Goal: Transaction & Acquisition: Purchase product/service

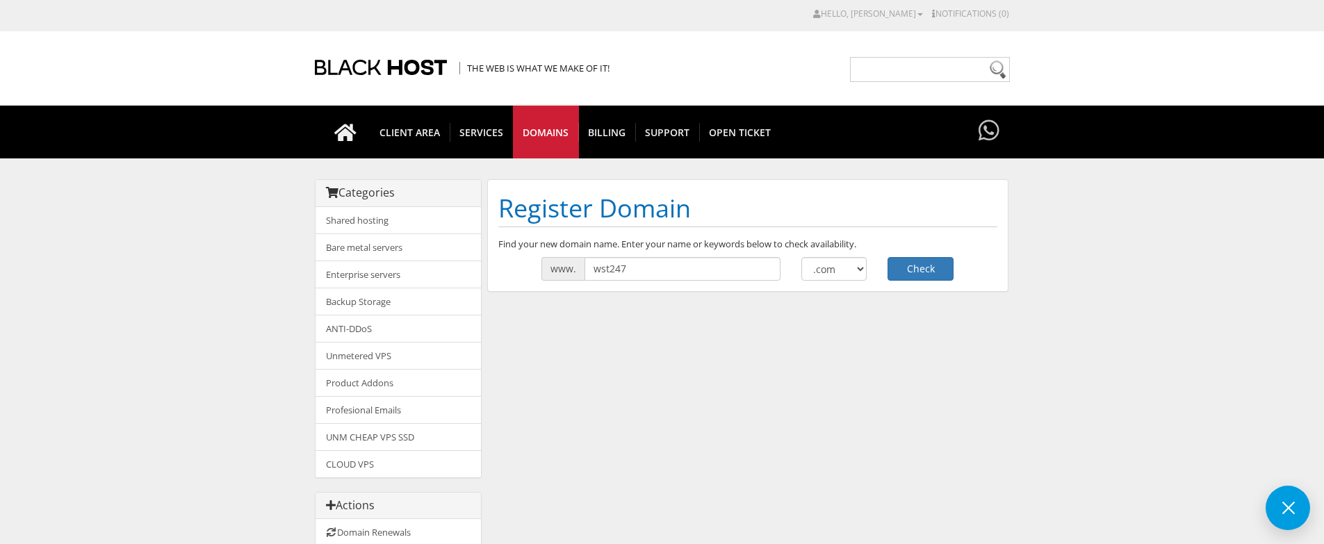
type input "wst247"
click at [834, 267] on select ".com .net .org .us .info .biz" at bounding box center [834, 269] width 66 height 24
select select ".info"
click at [801, 257] on select ".com .net .org .us .info .biz" at bounding box center [834, 269] width 66 height 24
click at [892, 269] on button "Check" at bounding box center [921, 269] width 66 height 24
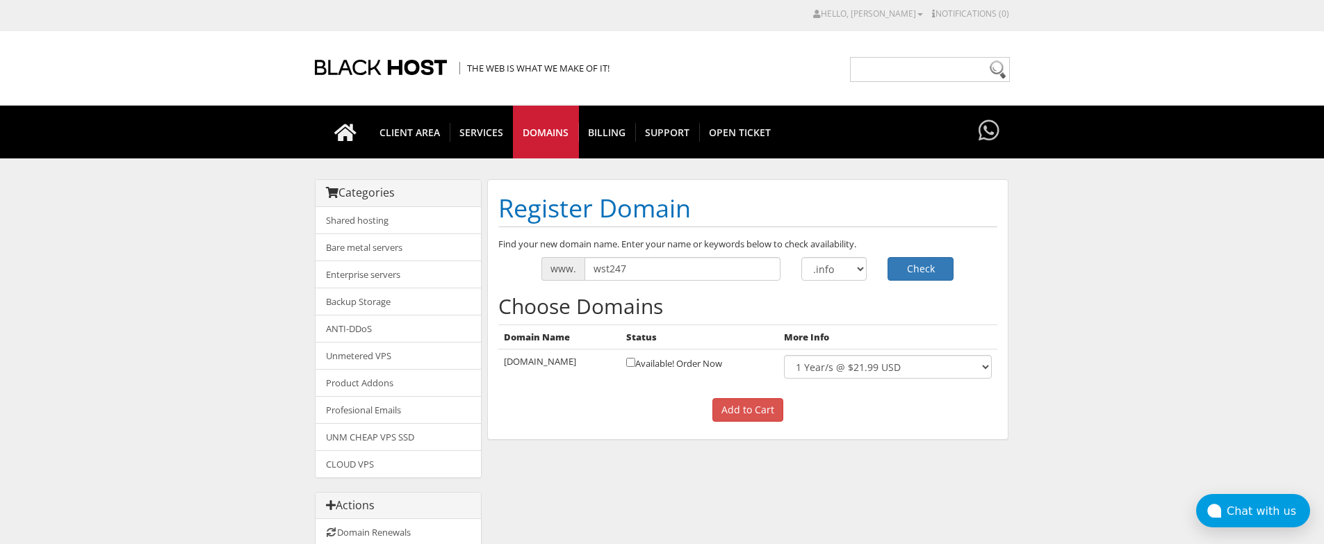
click at [689, 363] on td "Available! Order Now" at bounding box center [700, 367] width 158 height 35
click at [626, 361] on input "checkbox" at bounding box center [630, 362] width 9 height 9
checkbox input "true"
click at [758, 416] on input "Add to Cart" at bounding box center [747, 410] width 71 height 24
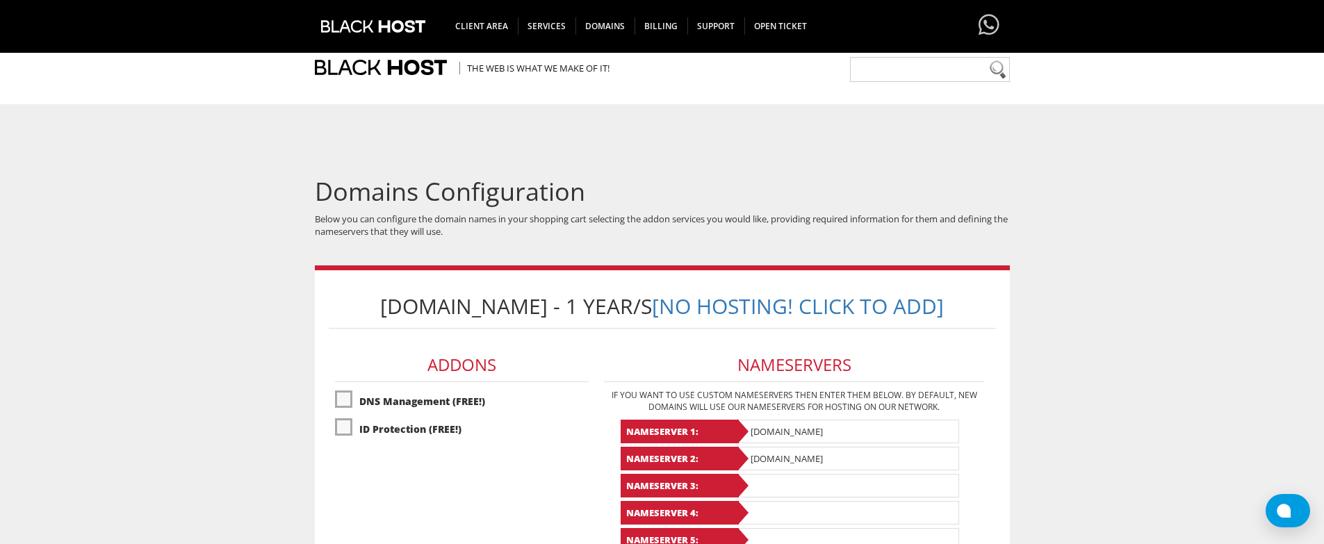
scroll to position [311, 0]
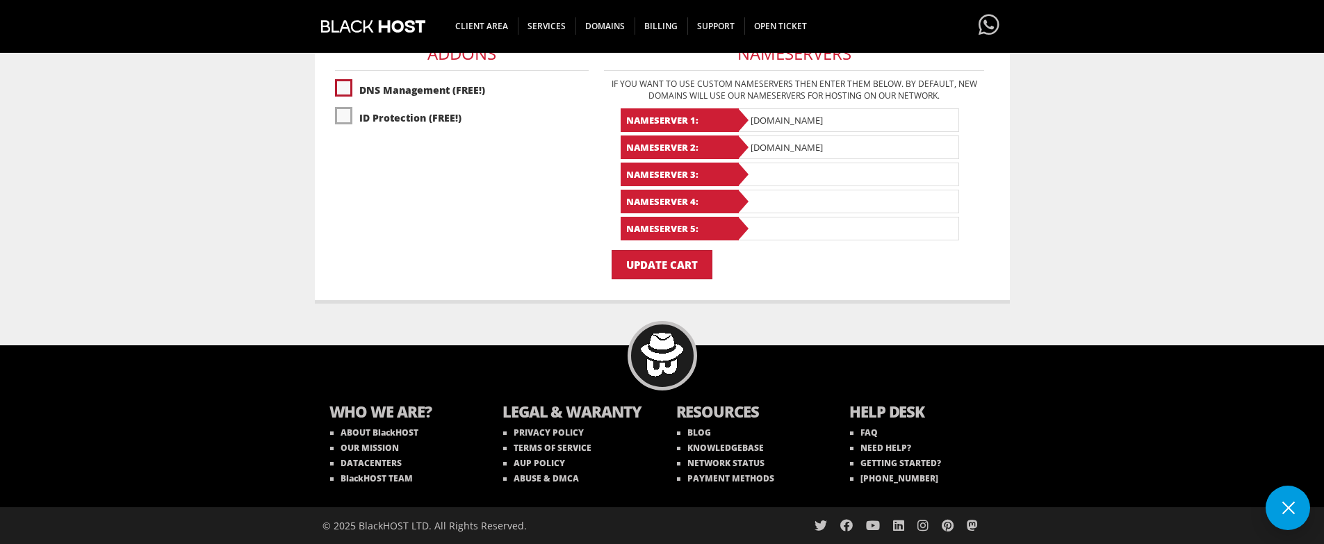
click at [378, 79] on label"] "DNS Management (FREE!)" at bounding box center [462, 90] width 254 height 24
checkbox input "true"
click at [412, 118] on label"] "ID Protection (FREE!)" at bounding box center [462, 118] width 254 height 24
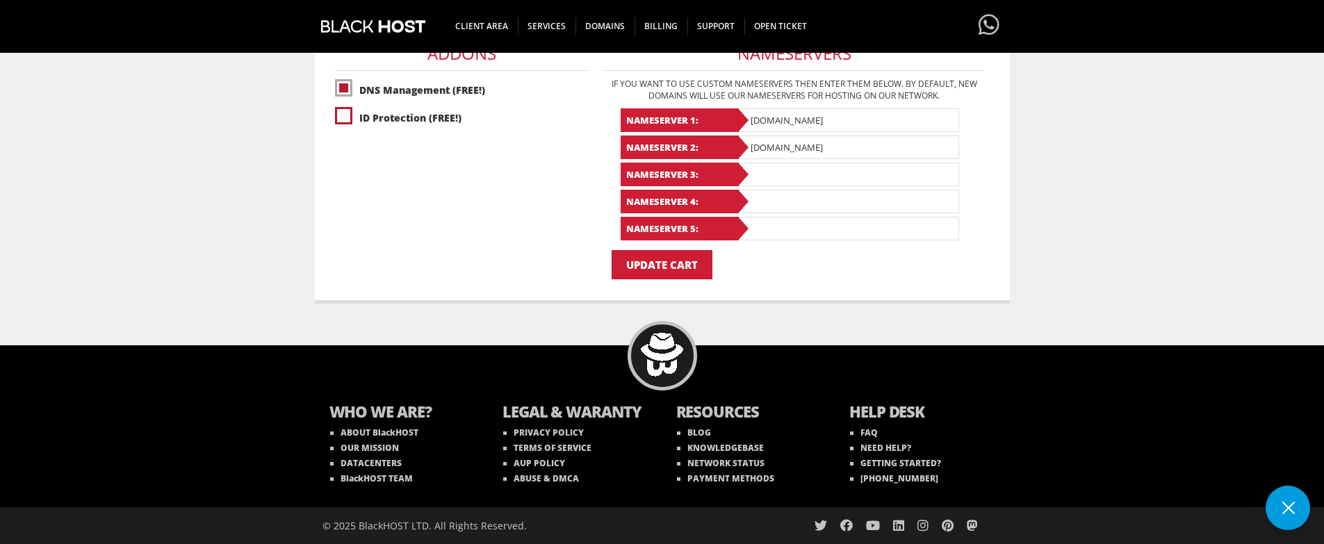
checkbox input "true"
drag, startPoint x: 837, startPoint y: 124, endPoint x: 679, endPoint y: 95, distance: 160.6
click at [679, 95] on div "Nameservers If you want to use custom nameservers then enter them below. By def…" at bounding box center [794, 134] width 393 height 234
paste input "jade.ns.cloudflare.com"
type input "jade.ns.cloudflare.com"
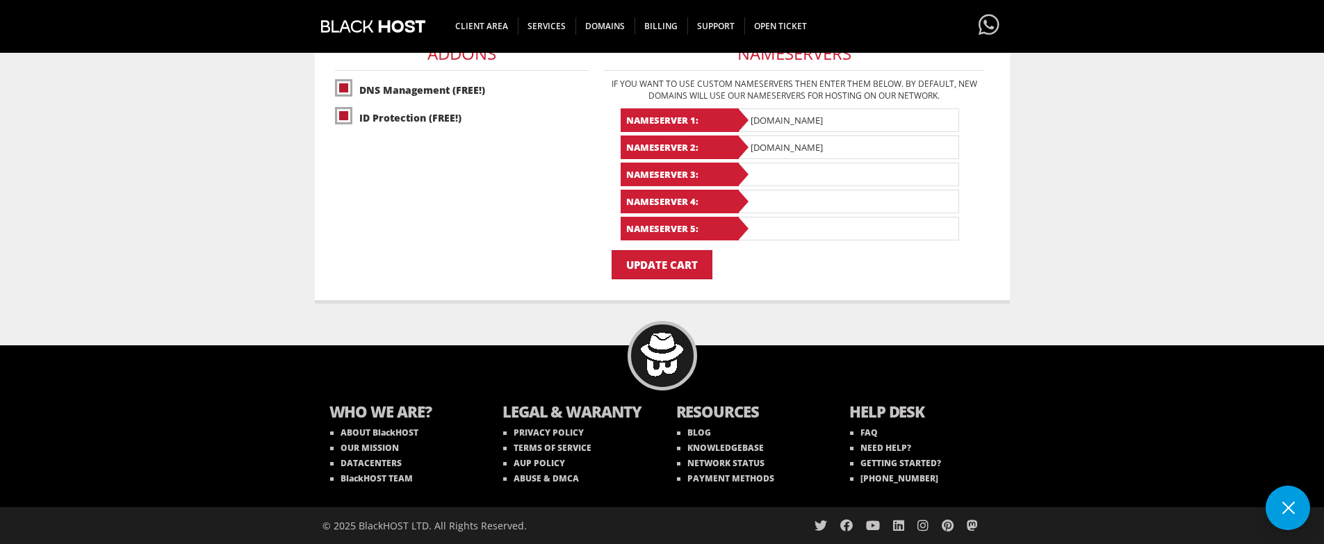
paste input "plato.ns.cloudflare.com"
type input "plato.ns.cloudflare.com"
click at [681, 264] on input "Update Cart" at bounding box center [662, 264] width 101 height 29
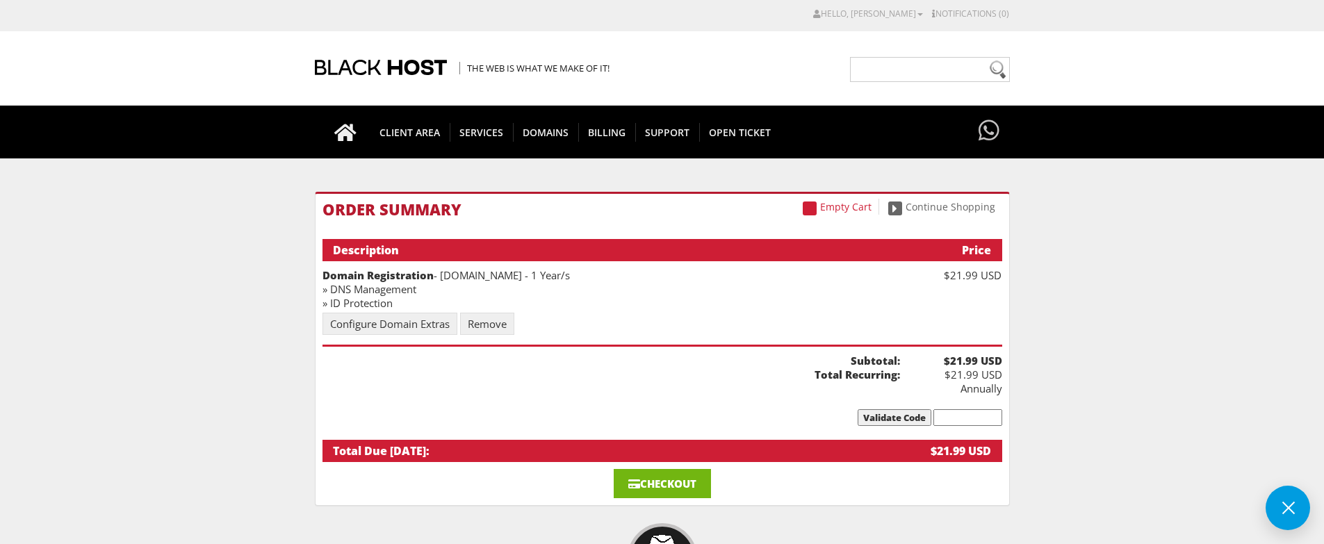
click at [656, 472] on link "Checkout" at bounding box center [662, 483] width 97 height 29
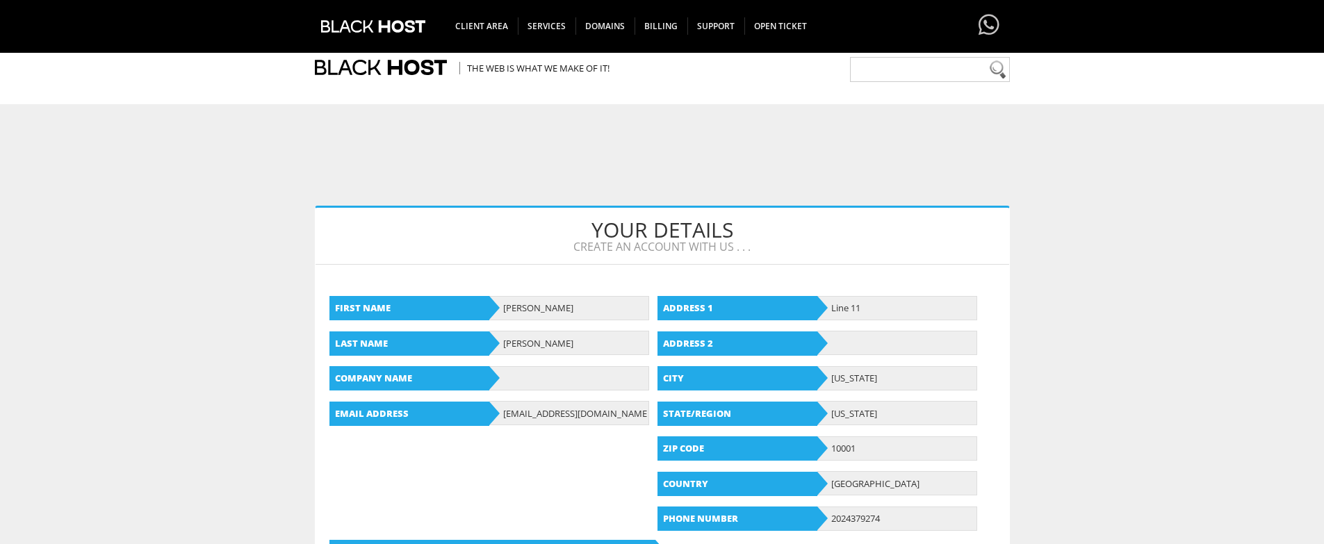
scroll to position [809, 0]
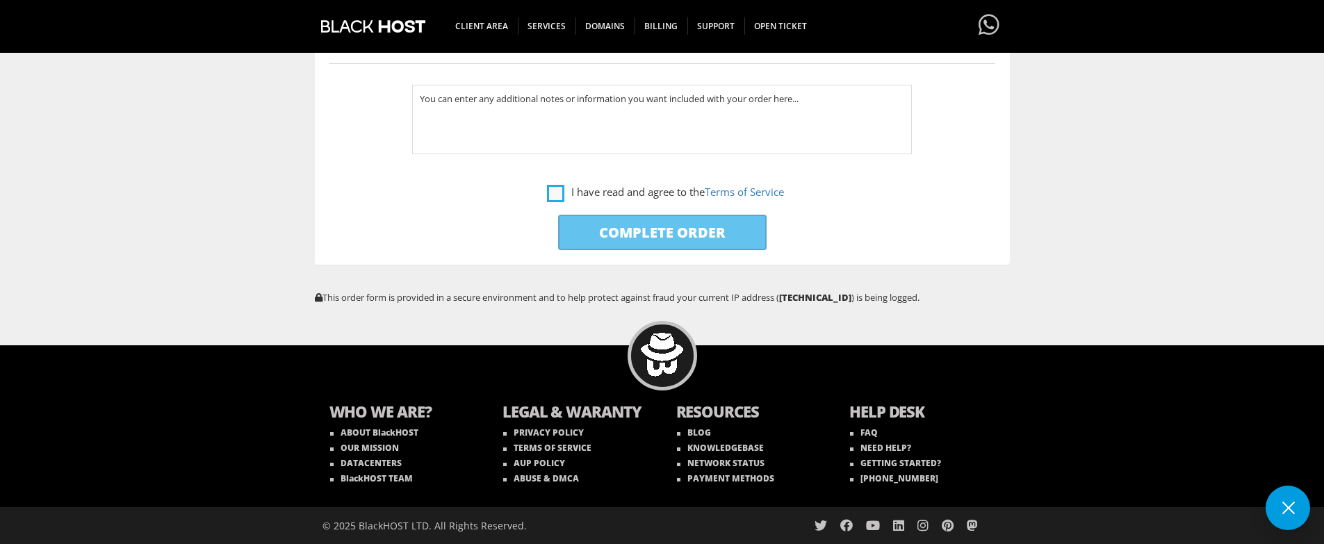
type input "[EMAIL_ADDRESS][DOMAIN_NAME]"
click at [549, 198] on label "I have read and agree to the Terms of Service" at bounding box center [665, 191] width 237 height 17
checkbox input "true"
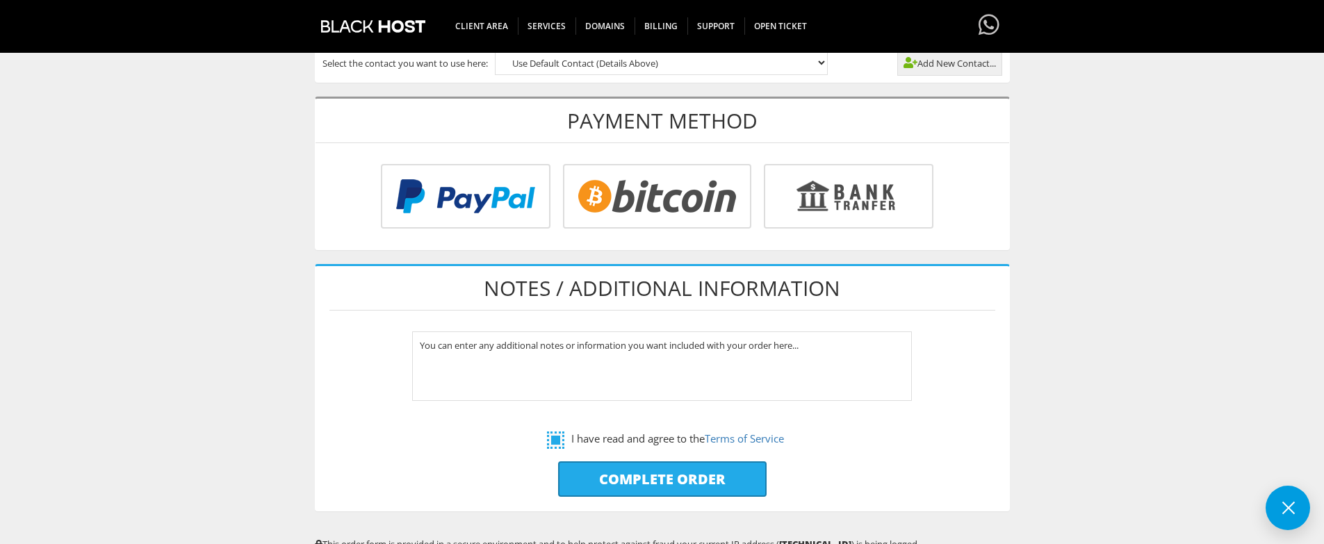
scroll to position [559, 0]
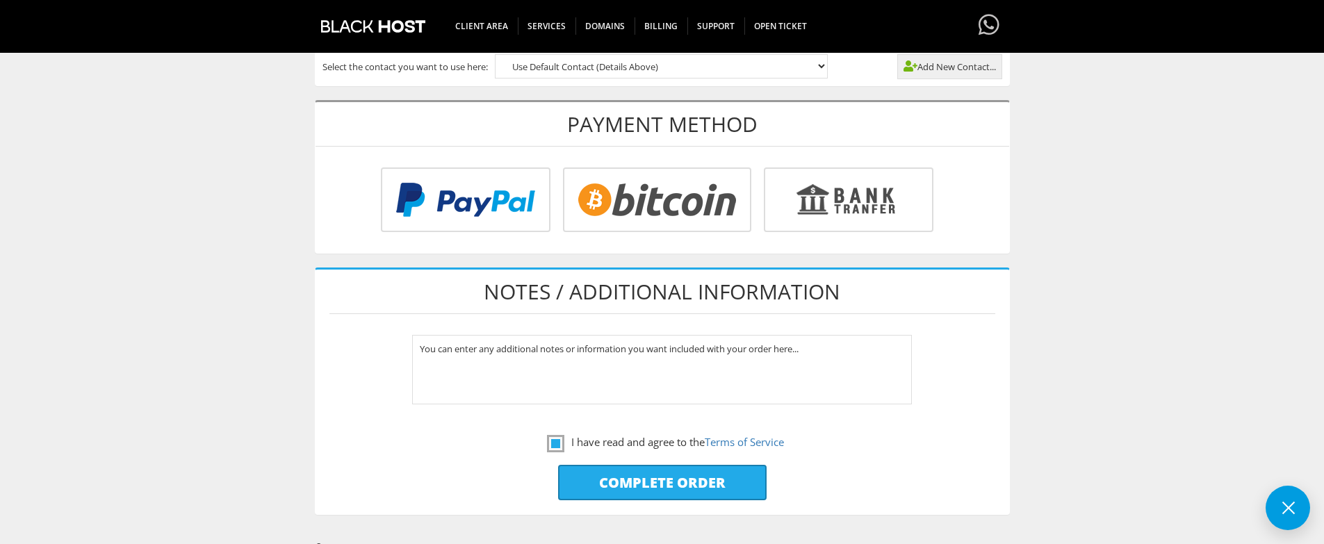
click at [548, 199] on input "radio" at bounding box center [464, 202] width 170 height 65
radio input "true"
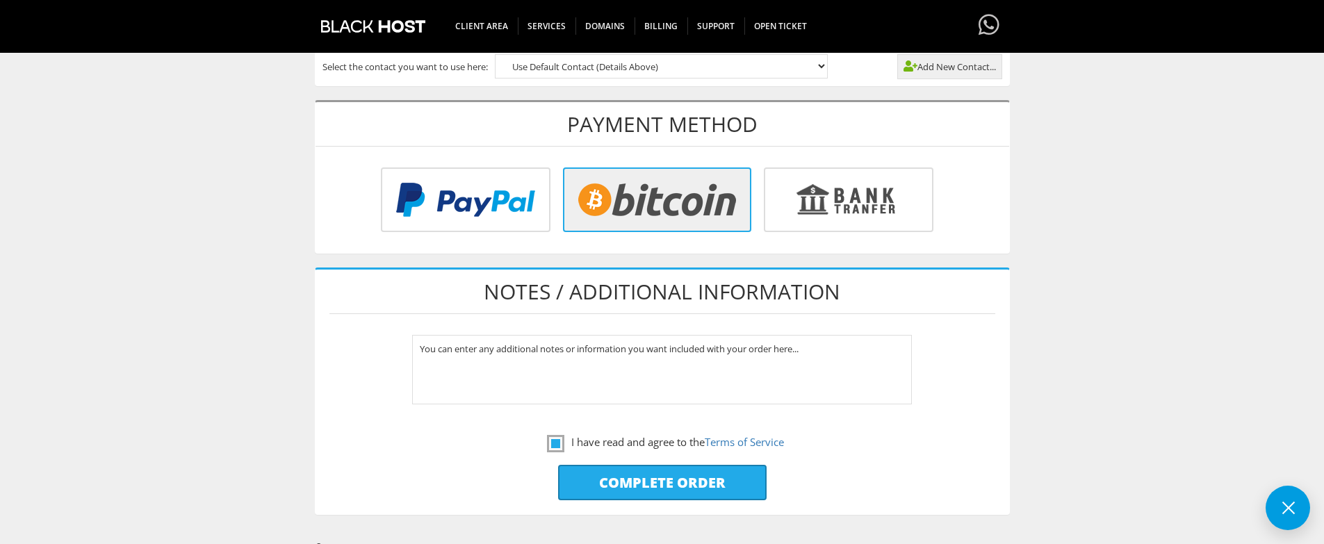
click at [674, 489] on input "Complete Order" at bounding box center [662, 482] width 208 height 35
type input "Please Wait..."
